Goal: Task Accomplishment & Management: Complete application form

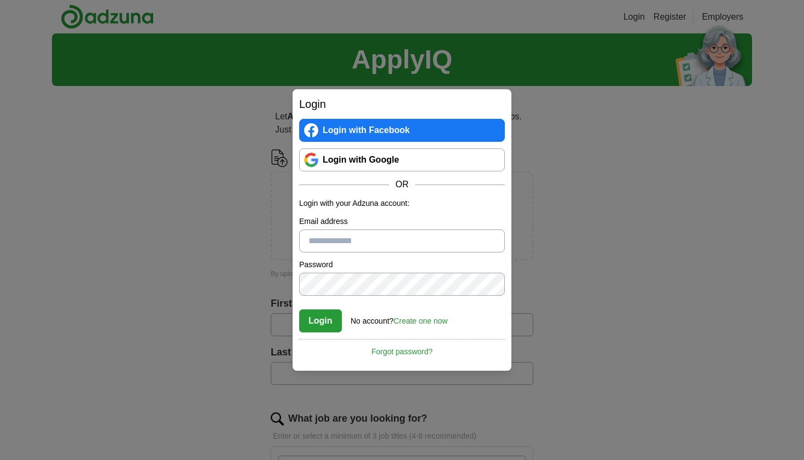
click at [433, 164] on link "Login with Google" at bounding box center [402, 159] width 206 height 23
click at [420, 163] on link "Login with Google" at bounding box center [402, 159] width 206 height 23
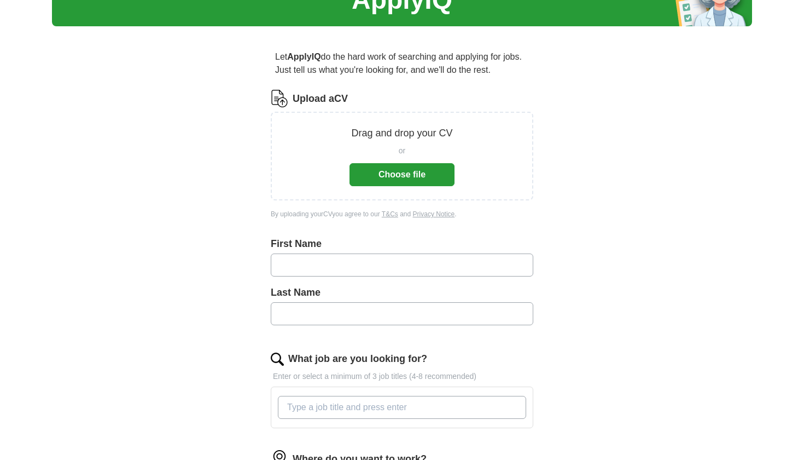
type input "*"
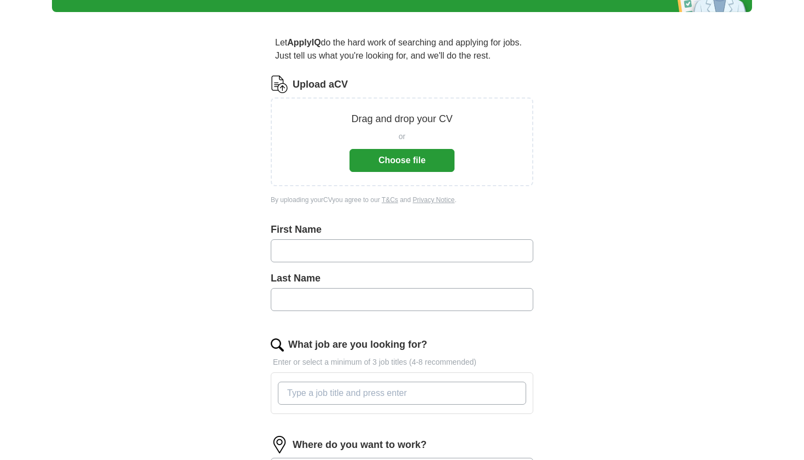
scroll to position [76, 0]
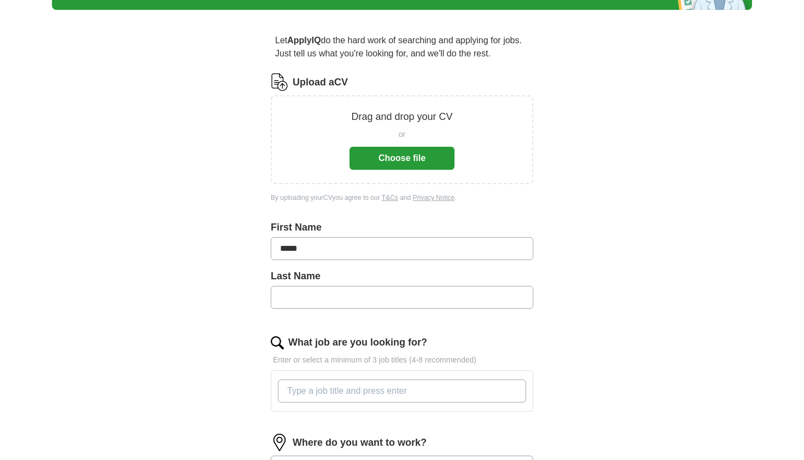
type input "*****"
click at [358, 312] on div "Last Name" at bounding box center [402, 293] width 263 height 49
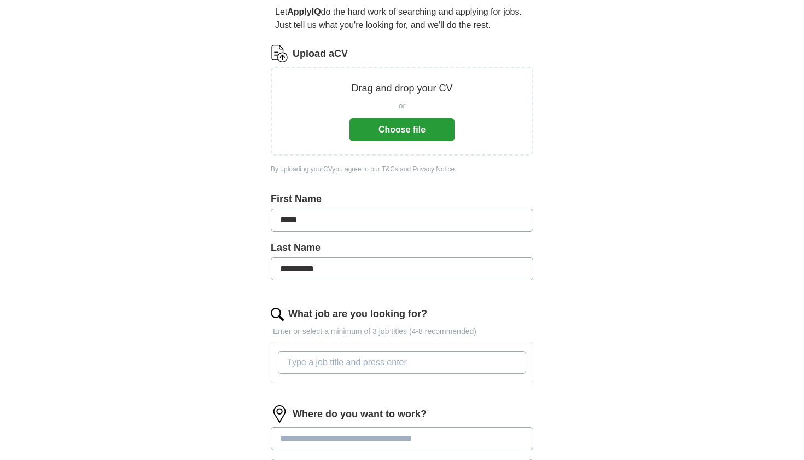
scroll to position [123, 0]
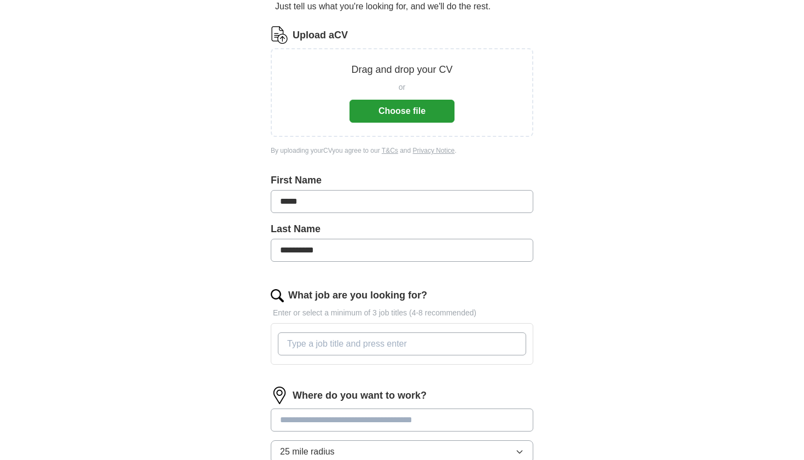
type input "*********"
click at [365, 330] on div at bounding box center [402, 344] width 253 height 32
type input "a"
type input "Financial Accountant"
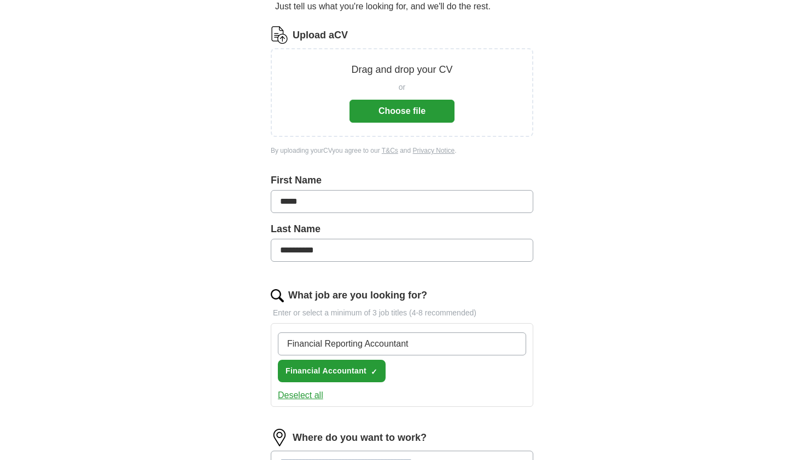
type input "Financial Reporting Accountant"
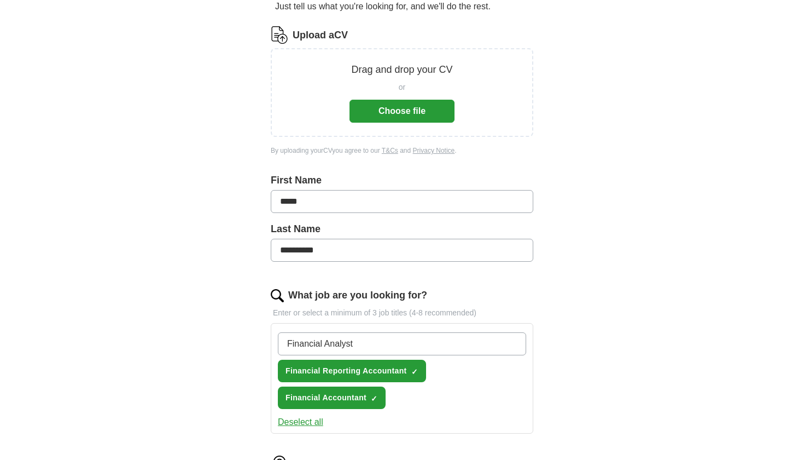
type input "Financial Analyst"
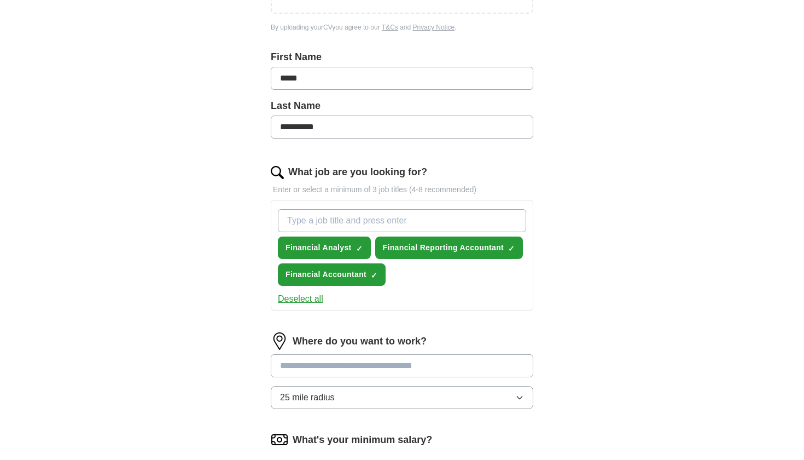
scroll to position [247, 0]
click at [388, 361] on input at bounding box center [402, 364] width 263 height 23
type input "****"
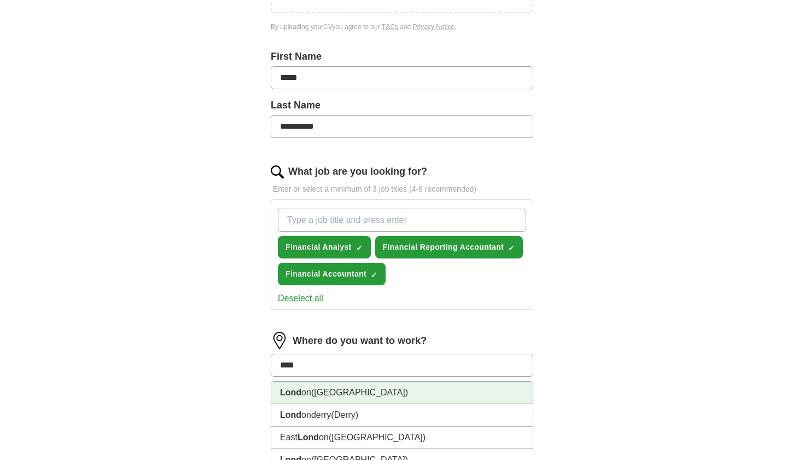
click at [385, 397] on li "Lond on (UK)" at bounding box center [402, 392] width 262 height 22
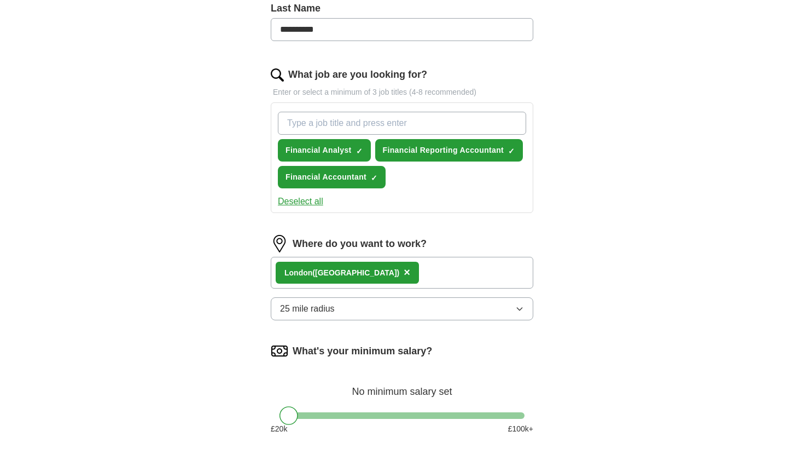
scroll to position [345, 0]
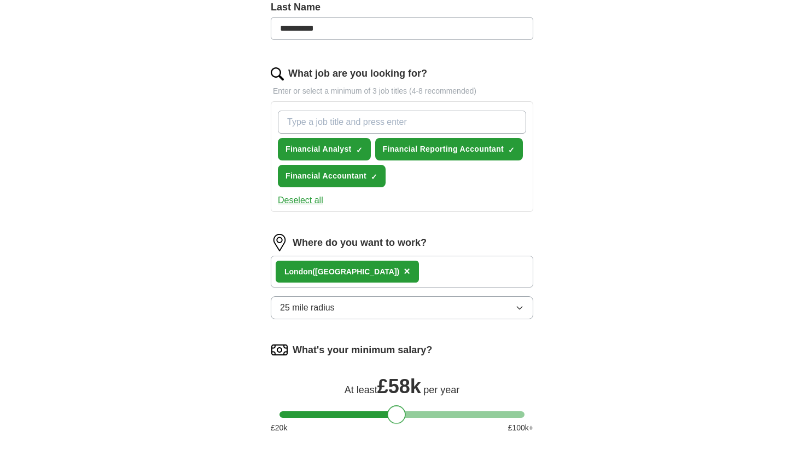
drag, startPoint x: 285, startPoint y: 415, endPoint x: 393, endPoint y: 409, distance: 109.0
click at [393, 409] on div at bounding box center [396, 414] width 19 height 19
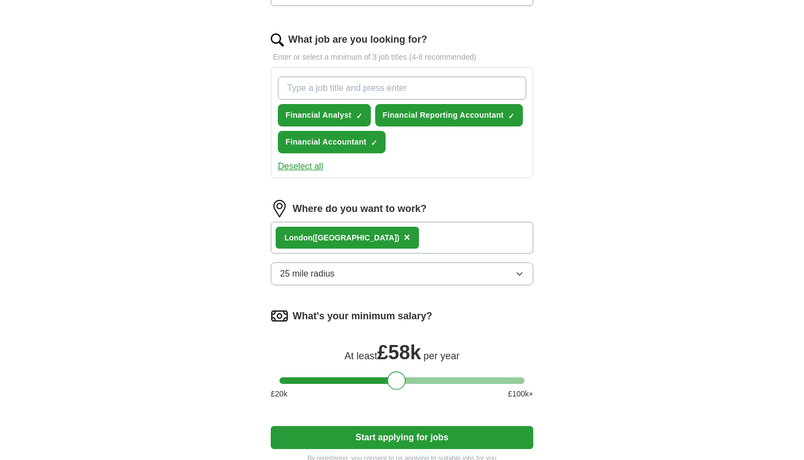
scroll to position [287, 0]
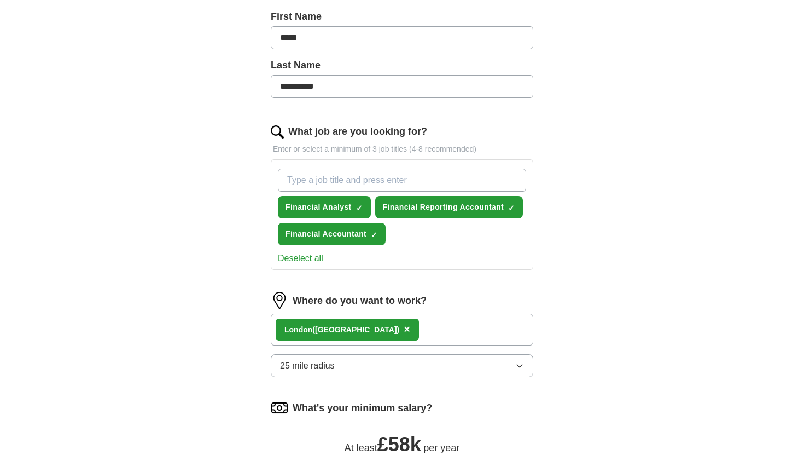
click at [414, 180] on input "What job are you looking for?" at bounding box center [402, 180] width 248 height 23
type input "Corporate accountant"
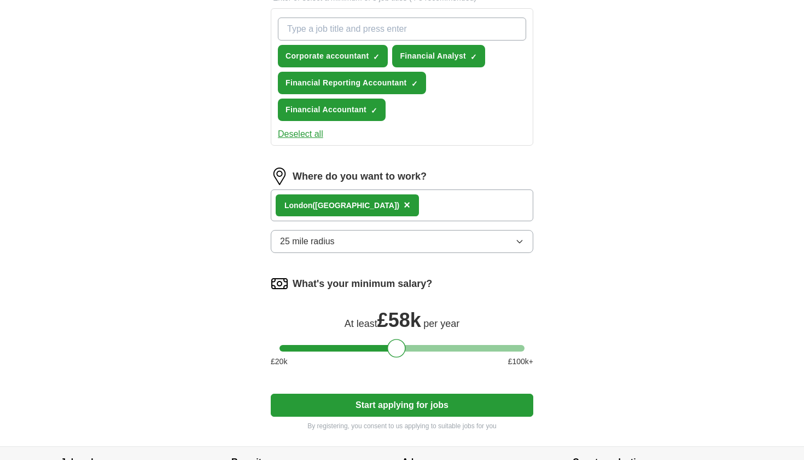
scroll to position [505, 0]
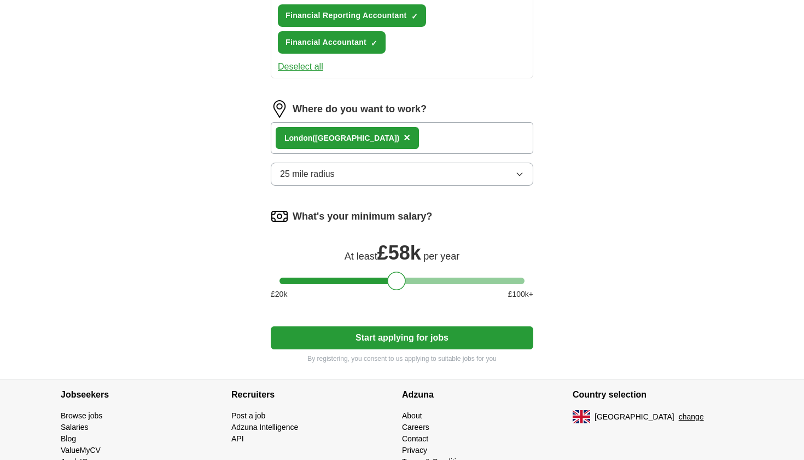
click at [431, 340] on button "Start applying for jobs" at bounding box center [402, 337] width 263 height 23
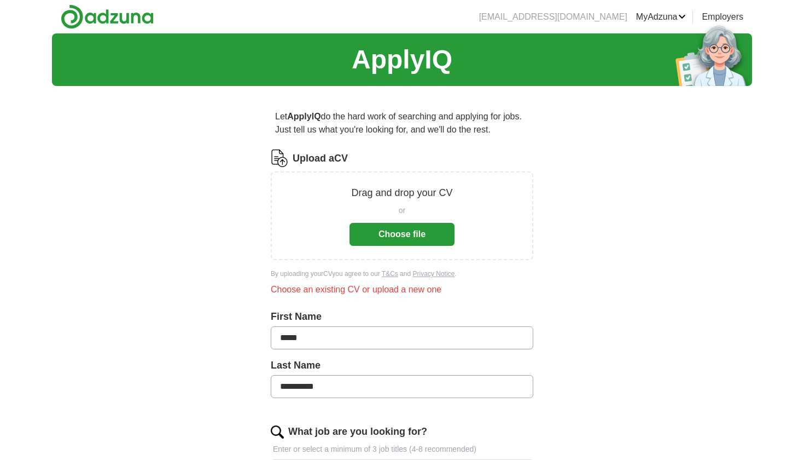
scroll to position [0, 0]
click at [404, 235] on button "Choose file" at bounding box center [402, 234] width 105 height 23
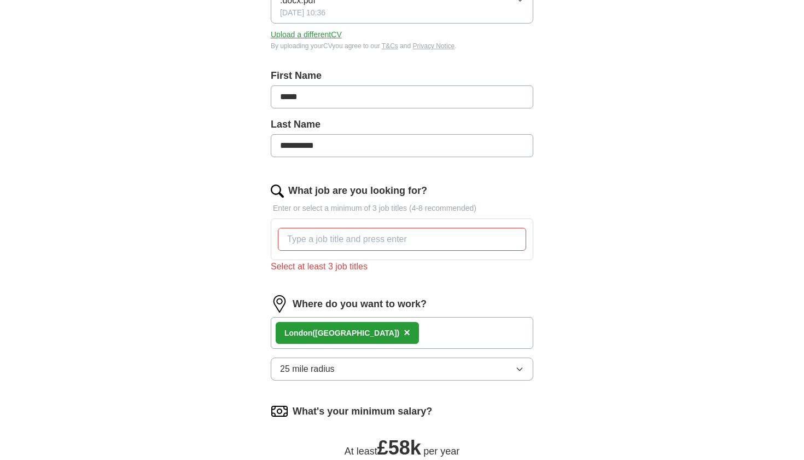
scroll to position [204, 0]
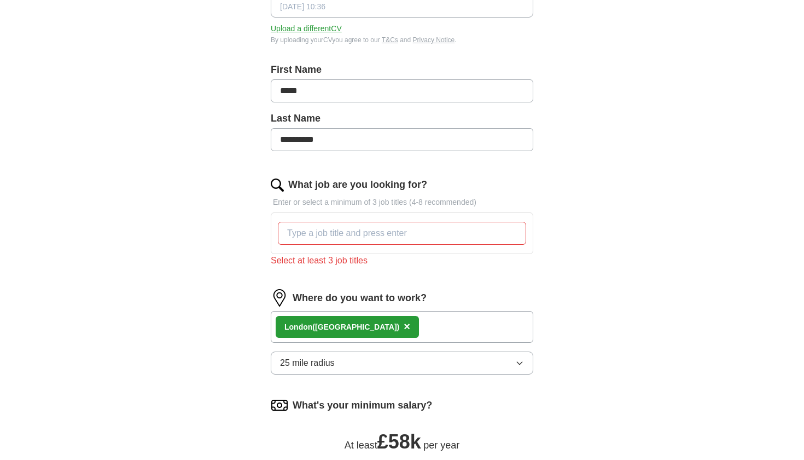
click at [416, 229] on input "What job are you looking for?" at bounding box center [402, 233] width 248 height 23
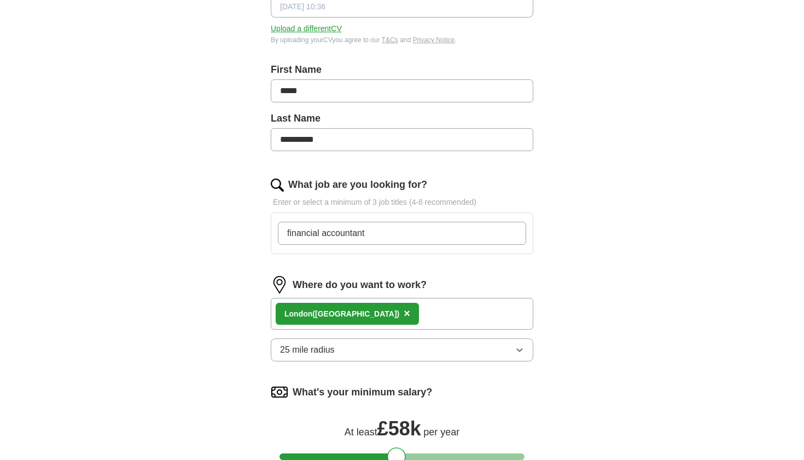
type input "financial accountant"
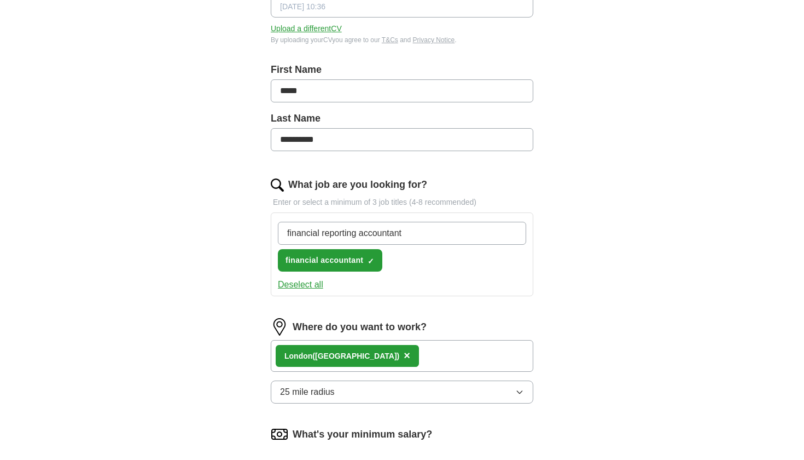
type input "financial reporting accountant"
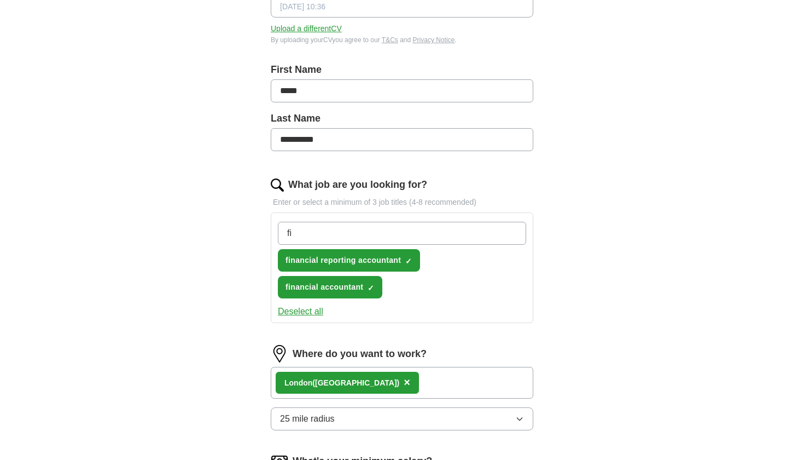
type input "f"
type input "corporate accountant"
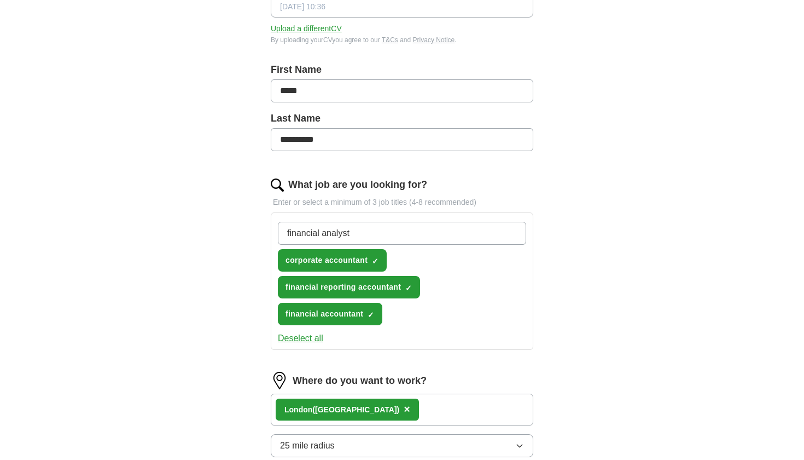
type input "financial analyst"
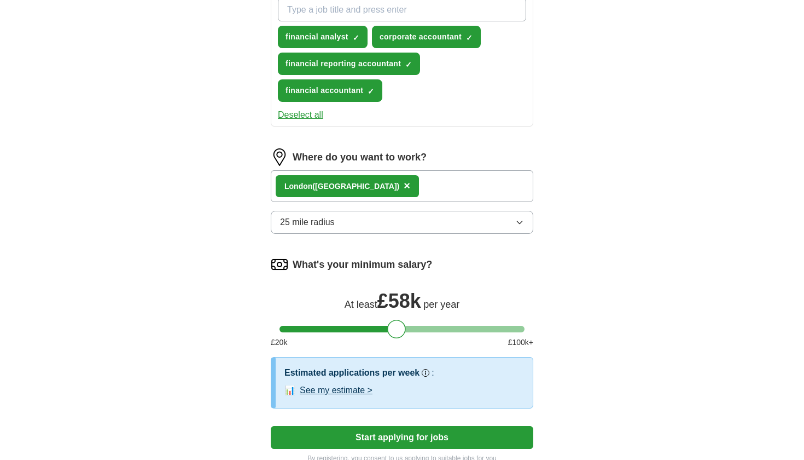
scroll to position [451, 0]
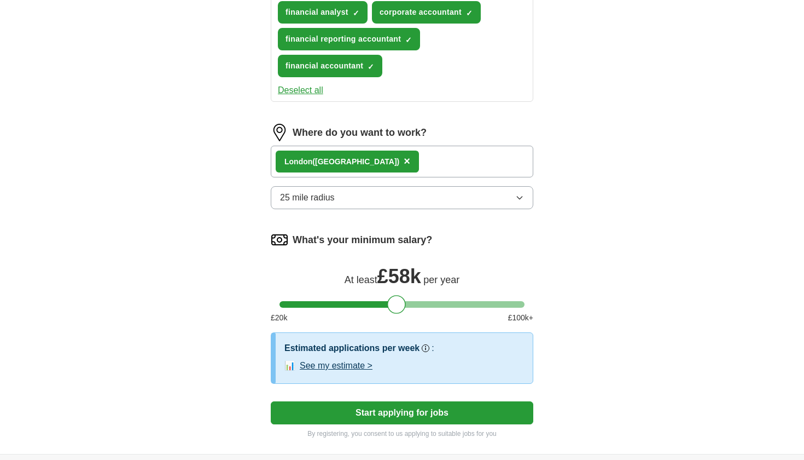
click at [359, 364] on button "See my estimate >" at bounding box center [336, 365] width 73 height 13
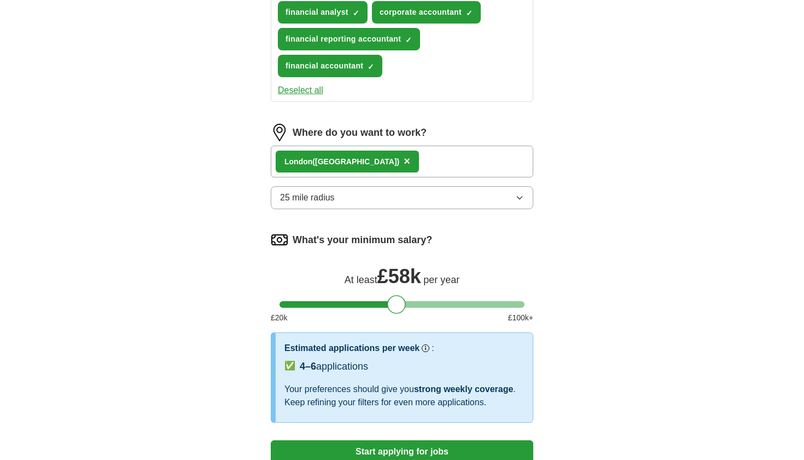
click at [465, 392] on span "strong weekly coverage" at bounding box center [463, 388] width 99 height 9
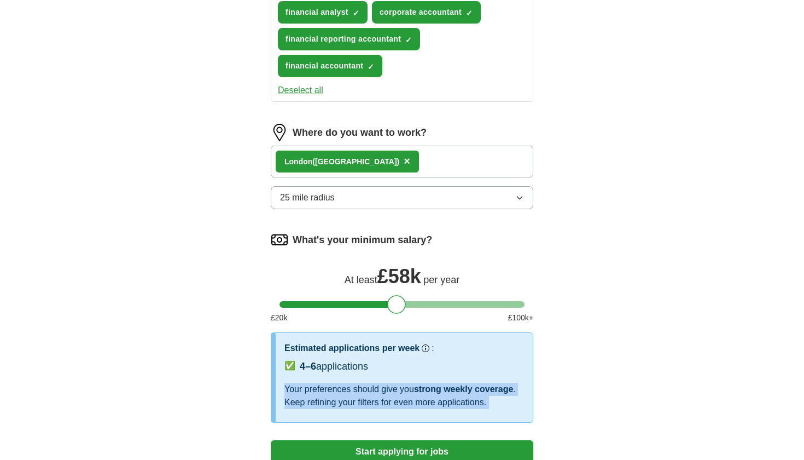
click at [465, 392] on span "strong weekly coverage" at bounding box center [463, 388] width 99 height 9
click at [533, 347] on div "Let ApplyIQ do the hard work of searching and applying for jobs. Just tell us w…" at bounding box center [402, 67] width 350 height 849
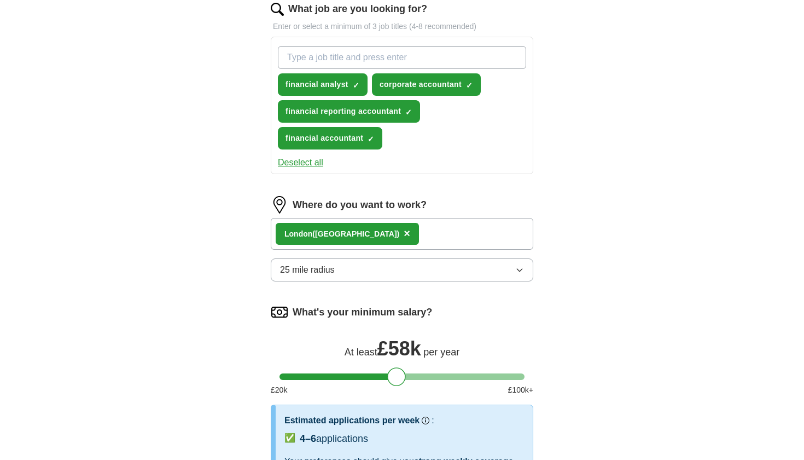
scroll to position [387, 0]
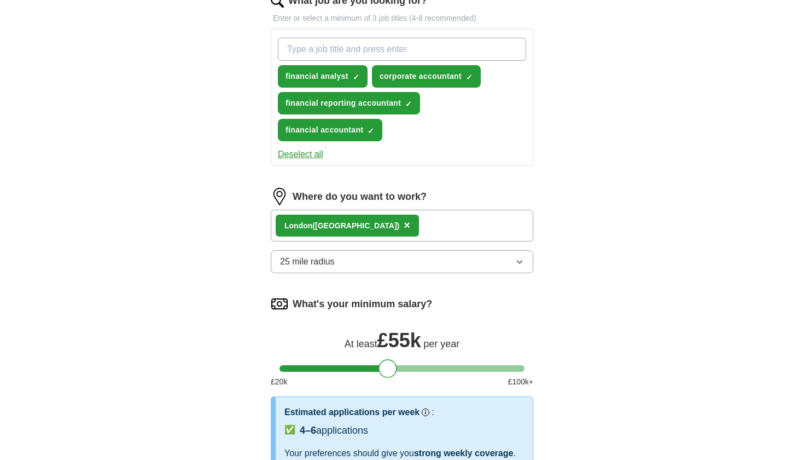
drag, startPoint x: 393, startPoint y: 364, endPoint x: 384, endPoint y: 364, distance: 9.3
click at [384, 364] on div at bounding box center [388, 368] width 19 height 19
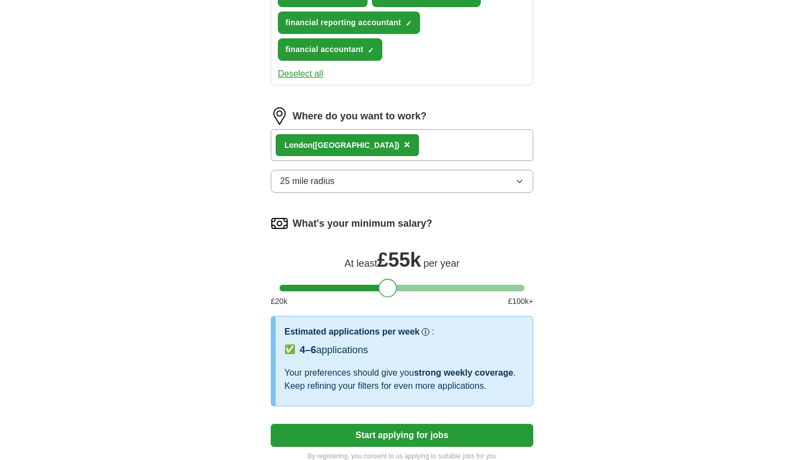
scroll to position [468, 0]
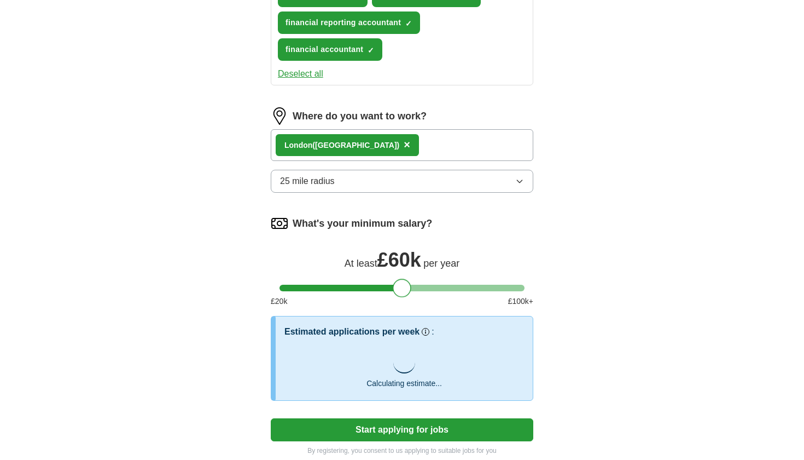
drag, startPoint x: 386, startPoint y: 285, endPoint x: 399, endPoint y: 286, distance: 13.2
click at [399, 286] on div at bounding box center [402, 287] width 19 height 19
drag, startPoint x: 399, startPoint y: 289, endPoint x: 373, endPoint y: 289, distance: 26.3
click at [373, 289] on div at bounding box center [377, 287] width 19 height 19
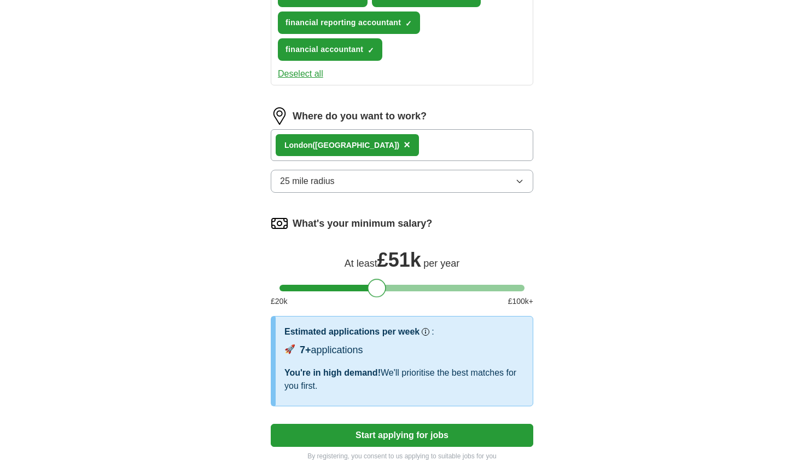
click at [420, 187] on button "25 mile radius" at bounding box center [402, 181] width 263 height 23
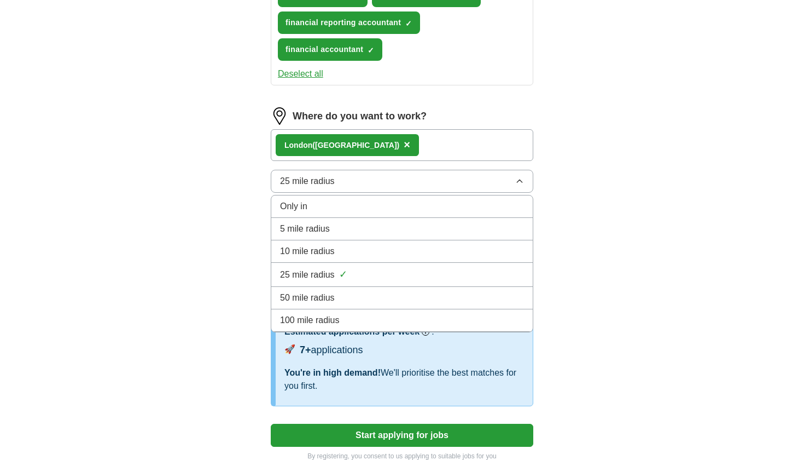
click at [351, 315] on div "100 mile radius" at bounding box center [402, 320] width 244 height 13
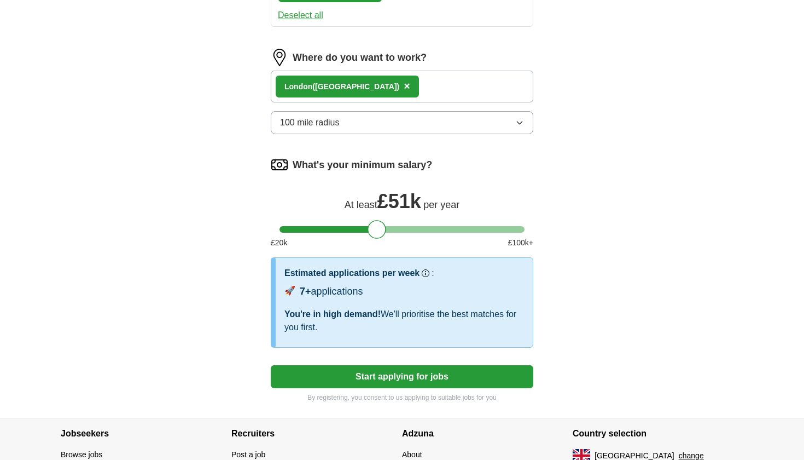
scroll to position [596, 0]
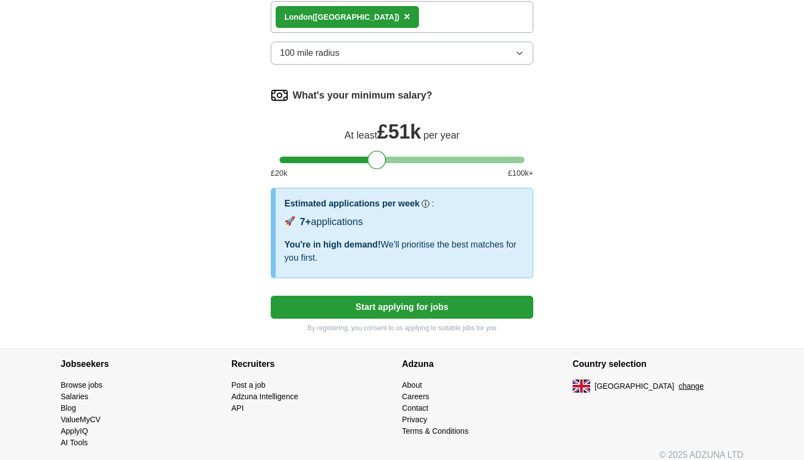
click at [431, 314] on button "Start applying for jobs" at bounding box center [402, 306] width 263 height 23
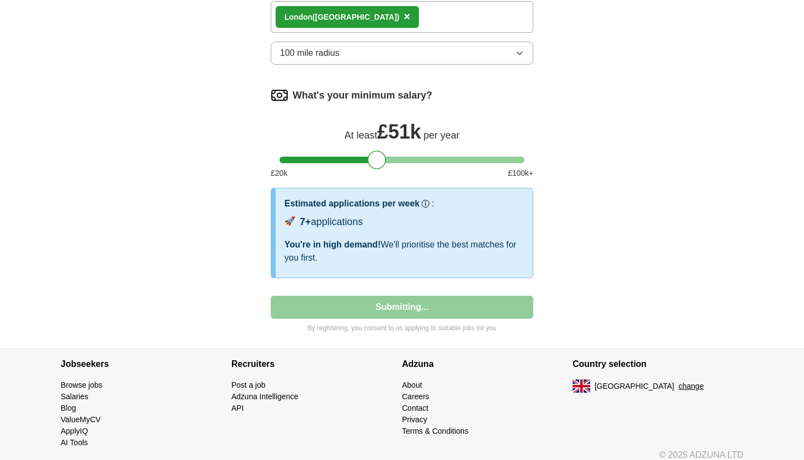
scroll to position [77, 0]
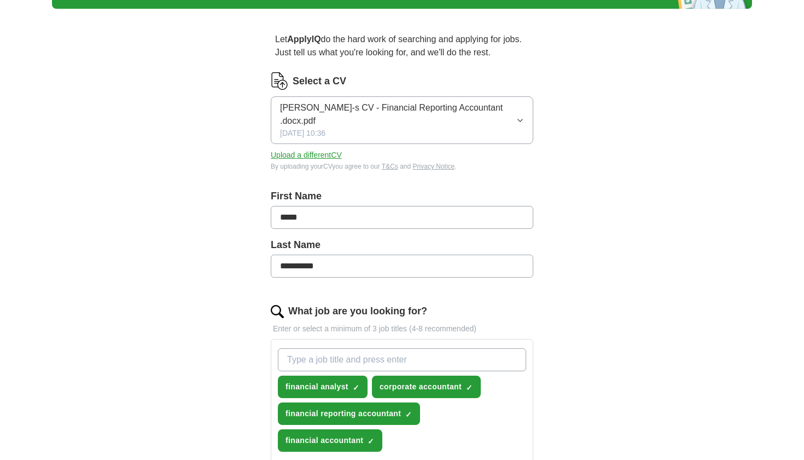
select select "**"
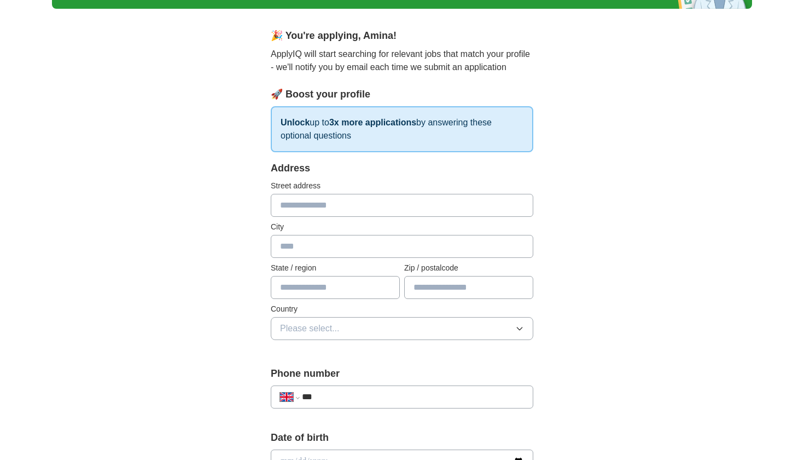
scroll to position [0, 0]
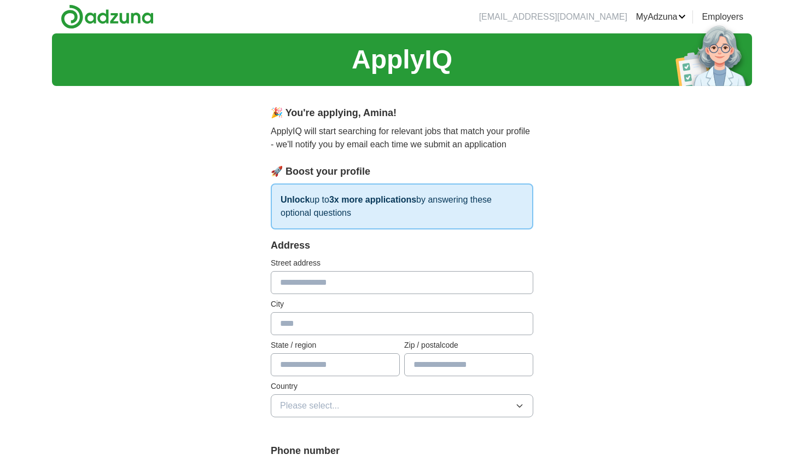
click at [412, 285] on input "text" at bounding box center [402, 282] width 263 height 23
type input "**********"
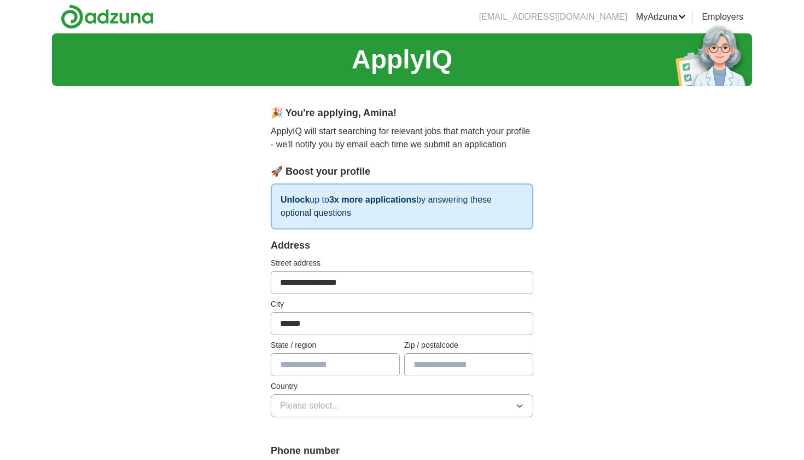
type input "******"
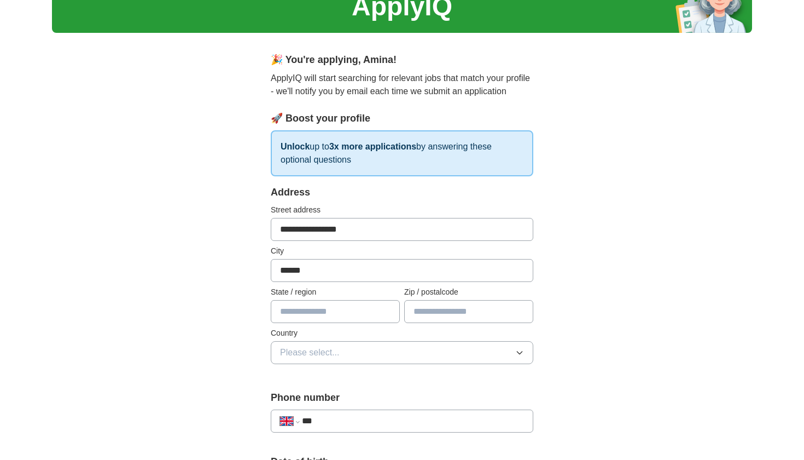
scroll to position [54, 0]
click at [419, 345] on button "Please select..." at bounding box center [402, 351] width 263 height 23
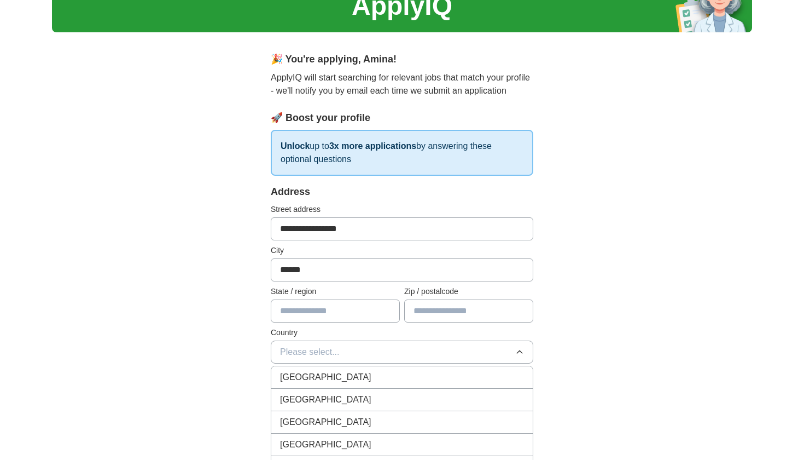
click at [399, 366] on li "[GEOGRAPHIC_DATA]" at bounding box center [402, 377] width 262 height 22
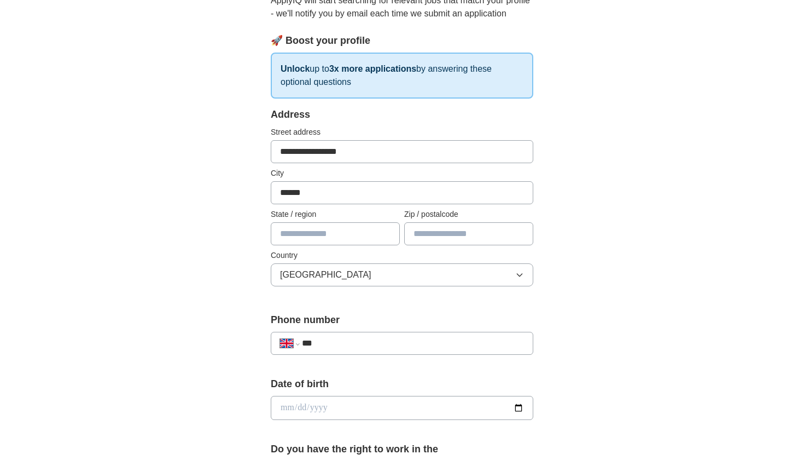
scroll to position [187, 0]
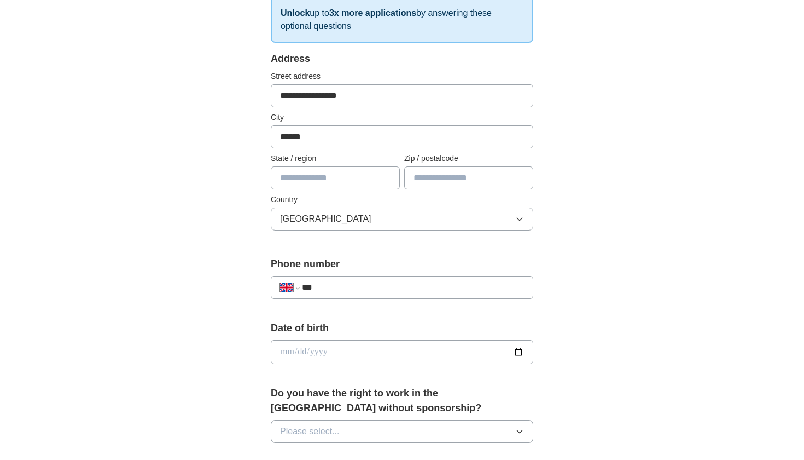
paste input "**********"
type input "**********"
click at [375, 343] on input "date" at bounding box center [402, 352] width 263 height 24
click at [303, 349] on input "date" at bounding box center [402, 352] width 263 height 24
type input "**********"
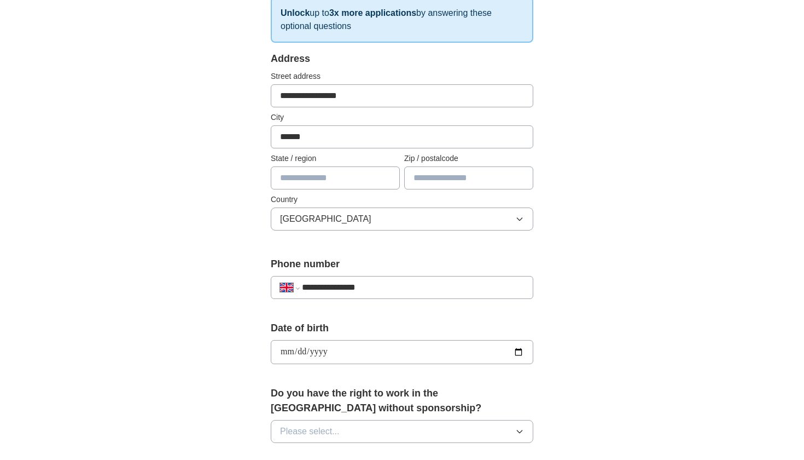
click at [446, 338] on div "**********" at bounding box center [402, 347] width 263 height 52
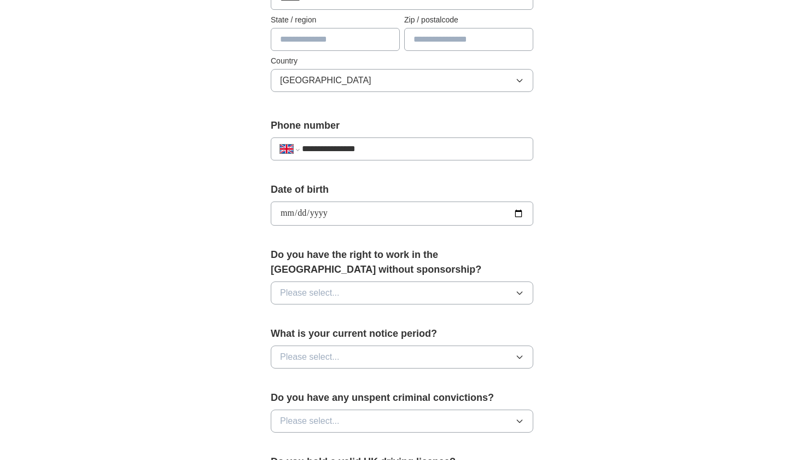
scroll to position [327, 0]
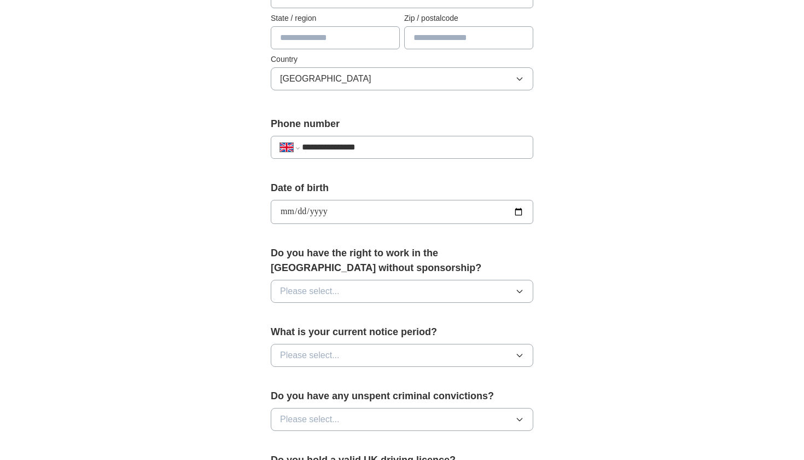
click at [401, 297] on button "Please select..." at bounding box center [402, 291] width 263 height 23
click at [370, 324] on li "Yes" at bounding box center [402, 316] width 262 height 22
click at [353, 362] on button "Please select..." at bounding box center [402, 355] width 263 height 23
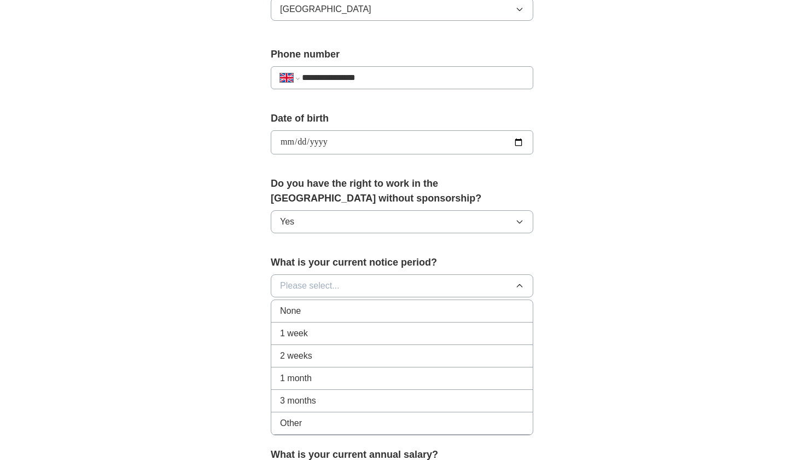
scroll to position [409, 0]
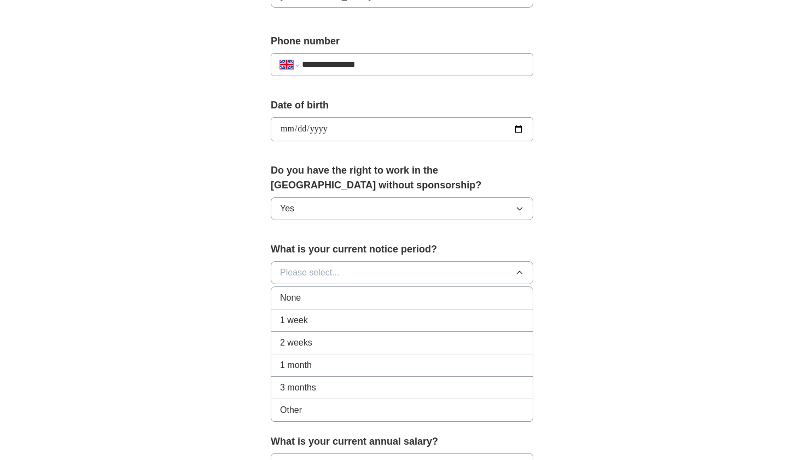
click at [345, 338] on div "2 weeks" at bounding box center [402, 342] width 244 height 13
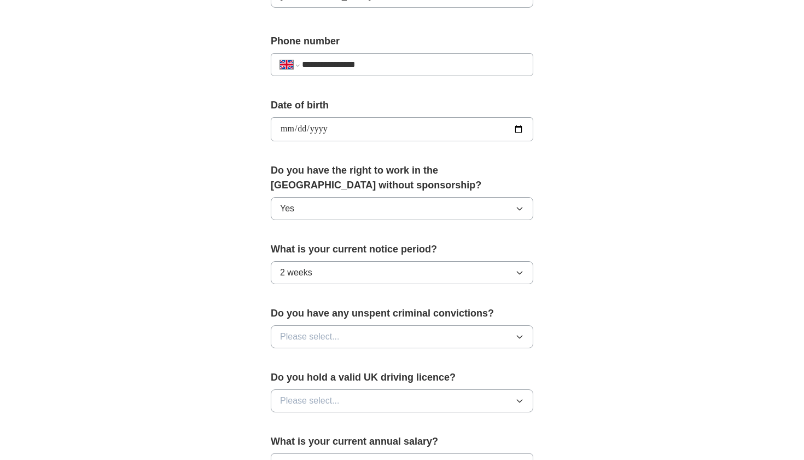
click at [385, 272] on button "2 weeks" at bounding box center [402, 272] width 263 height 23
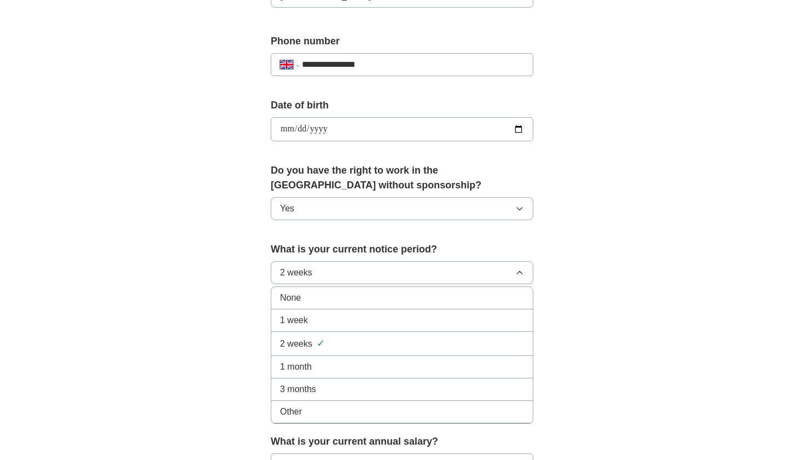
click at [717, 259] on div "**********" at bounding box center [402, 115] width 700 height 982
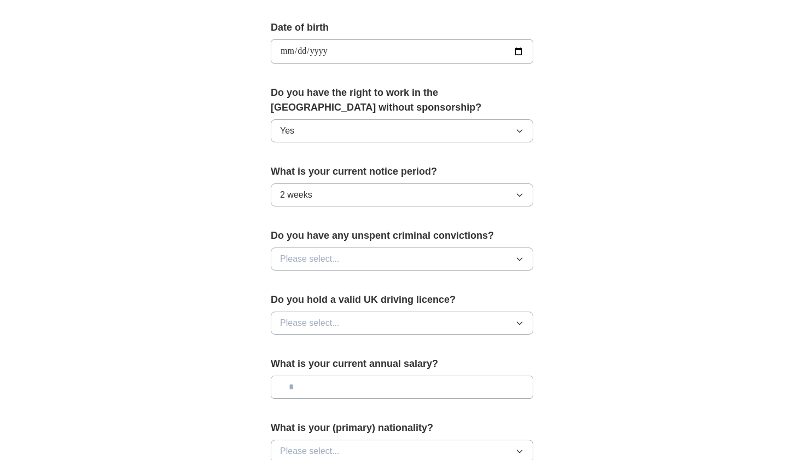
scroll to position [508, 0]
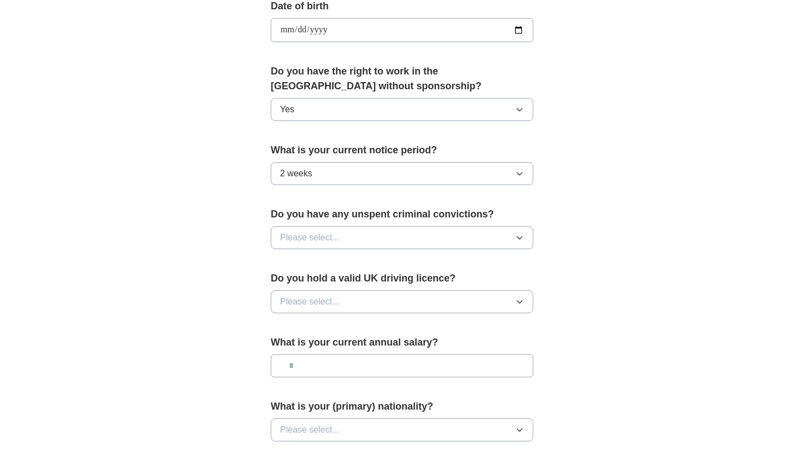
click at [440, 243] on button "Please select..." at bounding box center [402, 237] width 263 height 23
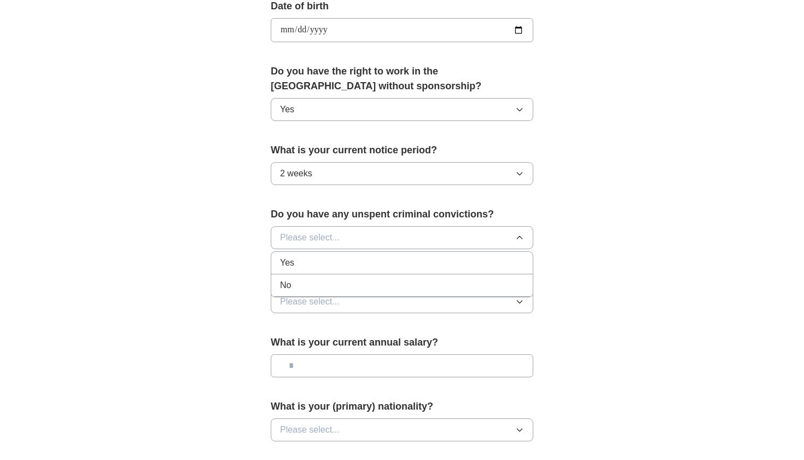
click at [387, 289] on div "No" at bounding box center [402, 284] width 244 height 13
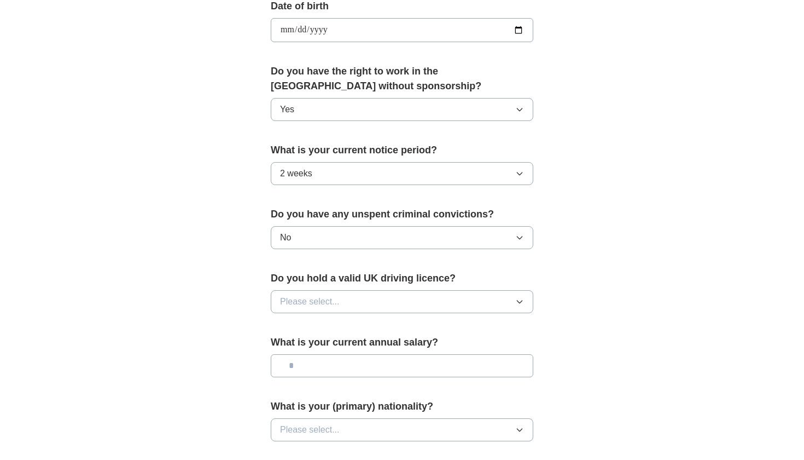
click at [380, 304] on button "Please select..." at bounding box center [402, 301] width 263 height 23
click at [353, 343] on li "No" at bounding box center [402, 349] width 262 height 22
click at [359, 357] on input "text" at bounding box center [402, 365] width 263 height 23
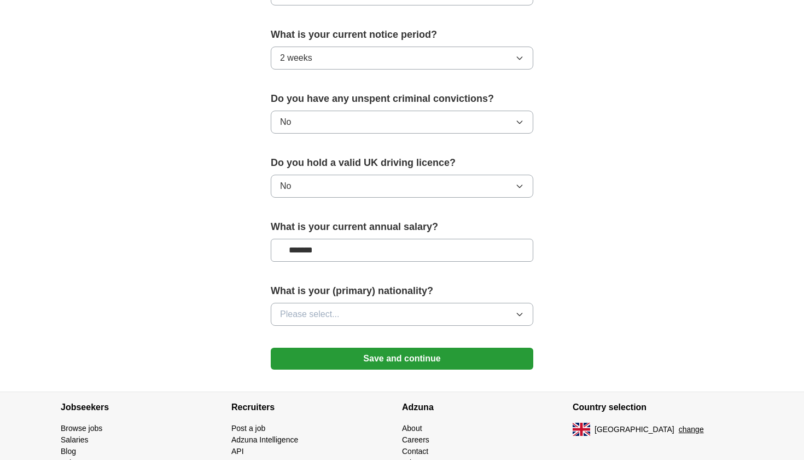
scroll to position [637, 0]
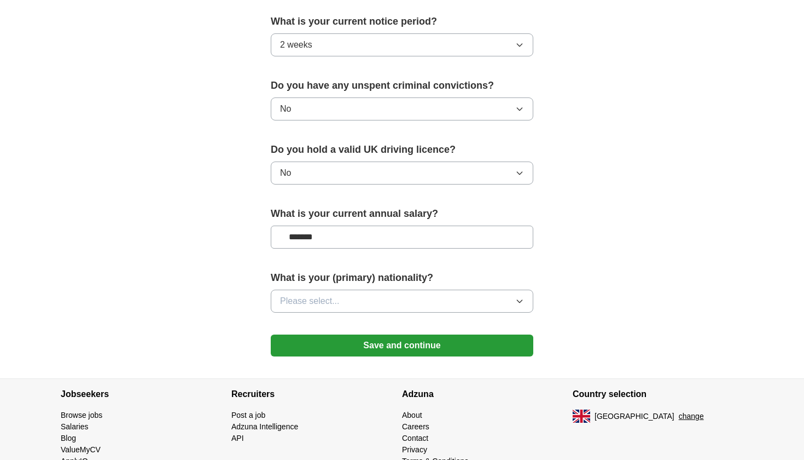
click at [302, 241] on input "*******" at bounding box center [402, 236] width 263 height 23
type input "*******"
click at [340, 297] on button "Please select..." at bounding box center [402, 300] width 263 height 23
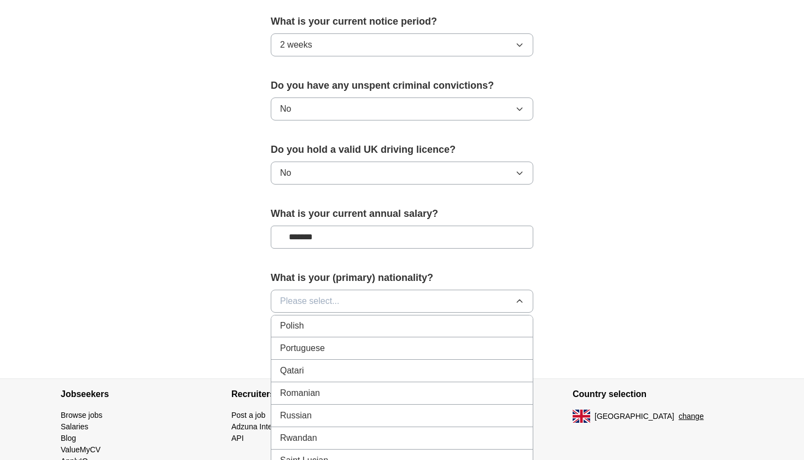
scroll to position [3164, 0]
click at [323, 413] on div "Russian" at bounding box center [402, 414] width 244 height 13
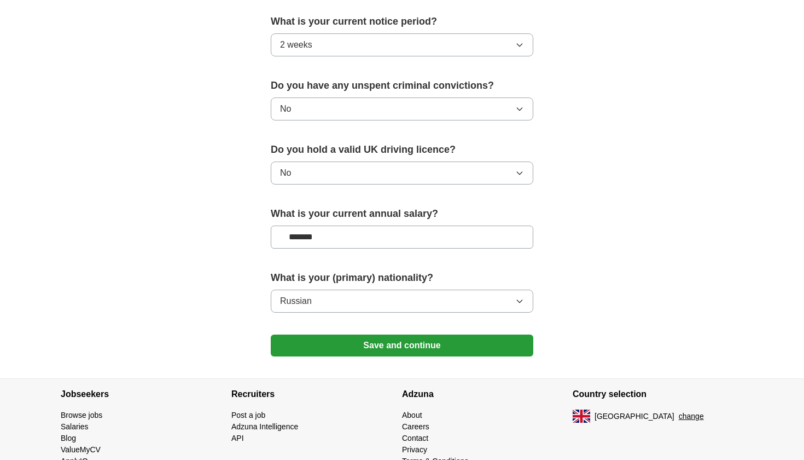
click at [386, 350] on button "Save and continue" at bounding box center [402, 345] width 263 height 22
